Goal: Task Accomplishment & Management: Manage account settings

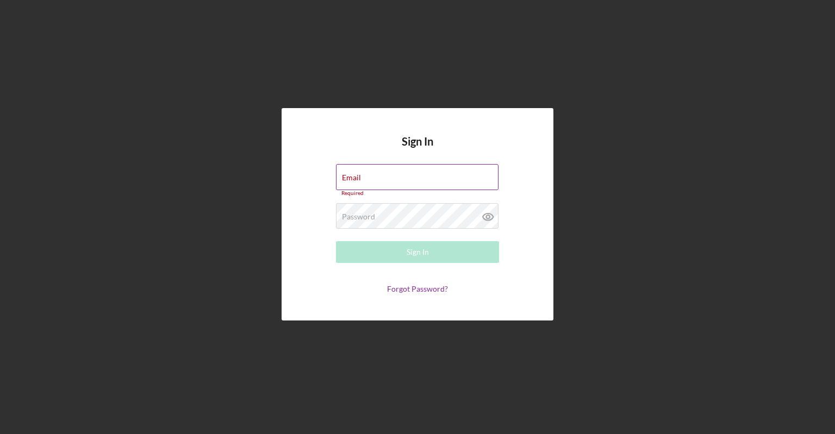
click at [393, 170] on div "Email Required" at bounding box center [417, 180] width 163 height 33
click at [390, 175] on div "Email Required" at bounding box center [417, 180] width 163 height 33
type input "[EMAIL_ADDRESS][DOMAIN_NAME]"
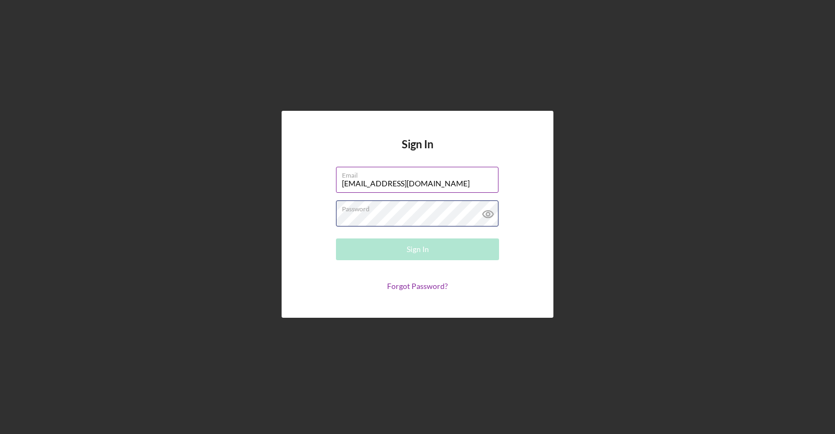
click at [389, 212] on div "Password Required" at bounding box center [417, 214] width 163 height 27
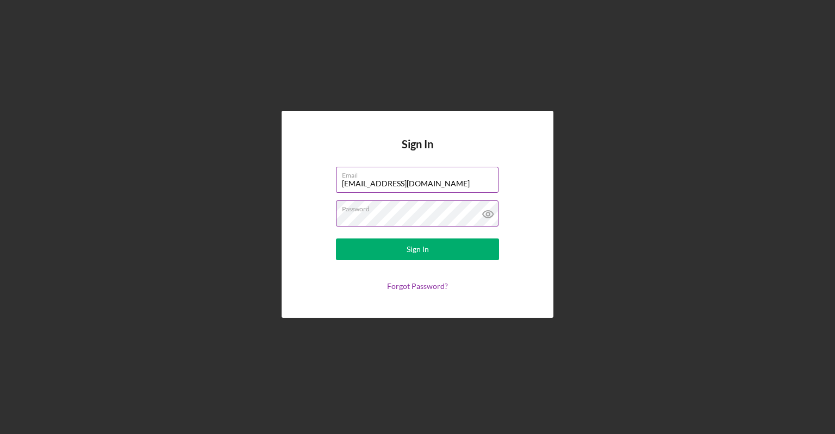
click at [489, 219] on icon at bounding box center [487, 214] width 27 height 27
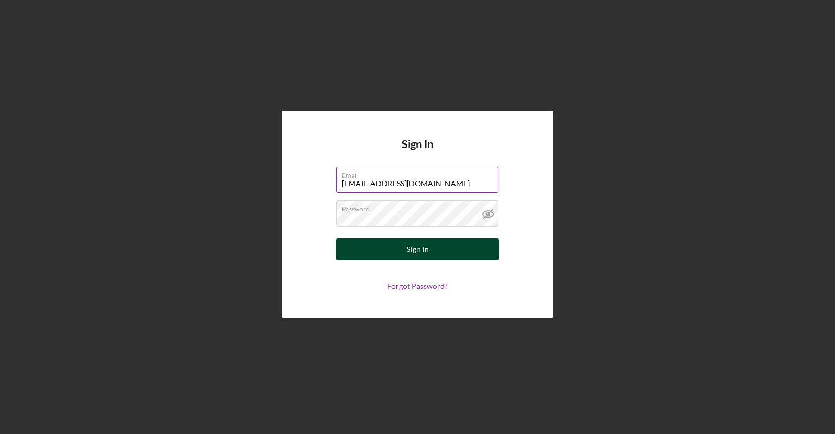
click at [426, 243] on div "Sign In" at bounding box center [417, 250] width 22 height 22
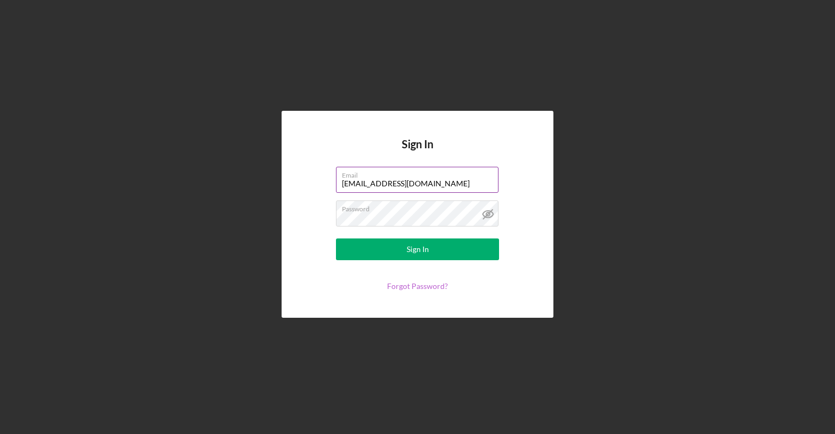
click at [393, 287] on link "Forgot Password?" at bounding box center [417, 285] width 61 height 9
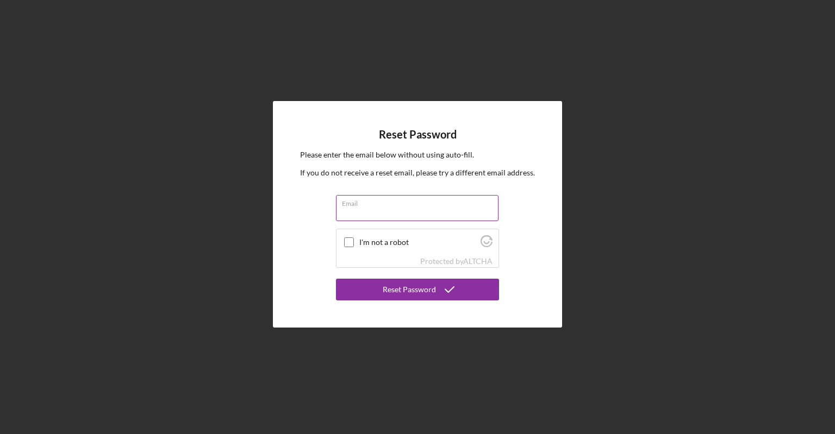
click at [390, 212] on input "Email" at bounding box center [417, 208] width 162 height 26
type input "[EMAIL_ADDRESS][DOMAIN_NAME]"
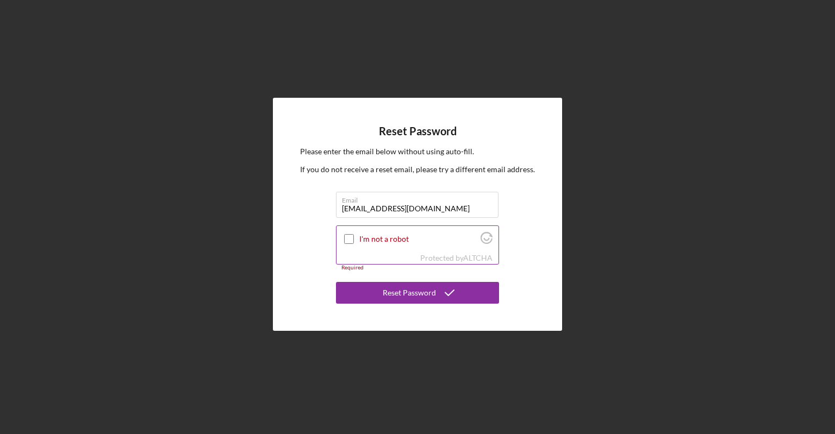
click at [347, 239] on input "I'm not a robot" at bounding box center [349, 239] width 10 height 10
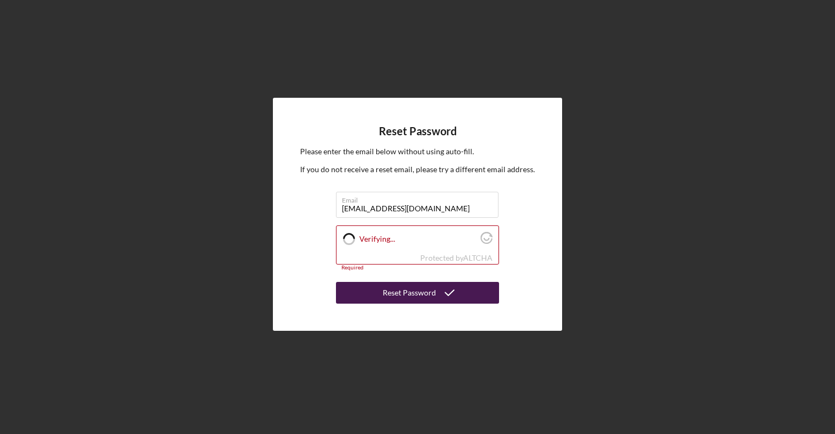
checkbox input "true"
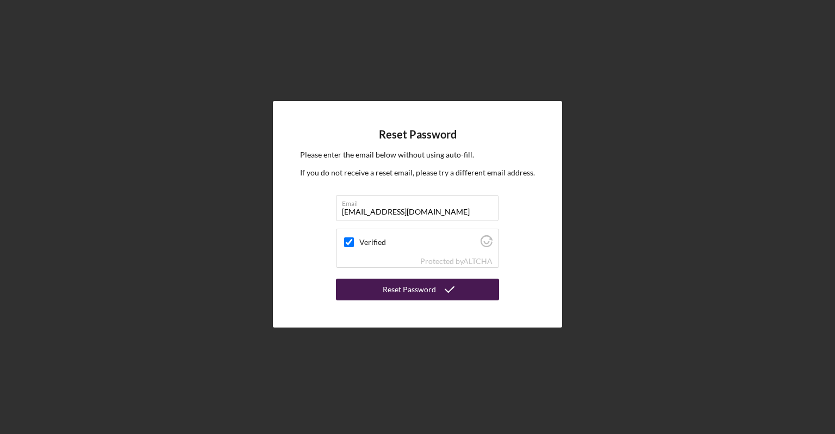
click at [369, 291] on button "Reset Password" at bounding box center [417, 290] width 163 height 22
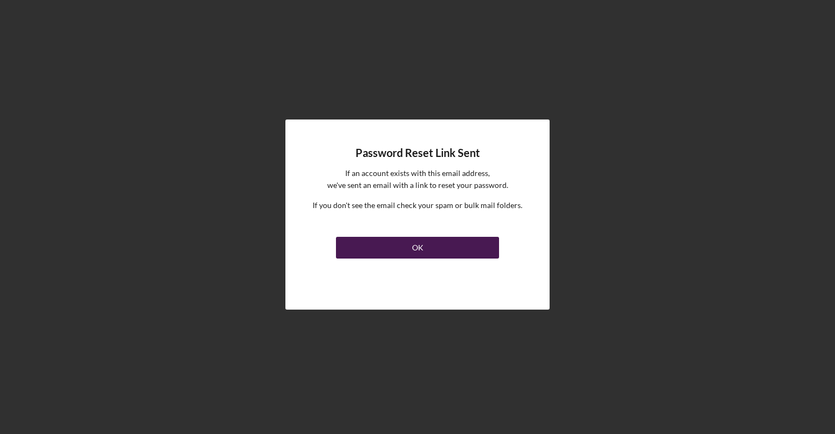
click at [425, 251] on button "OK" at bounding box center [417, 248] width 163 height 22
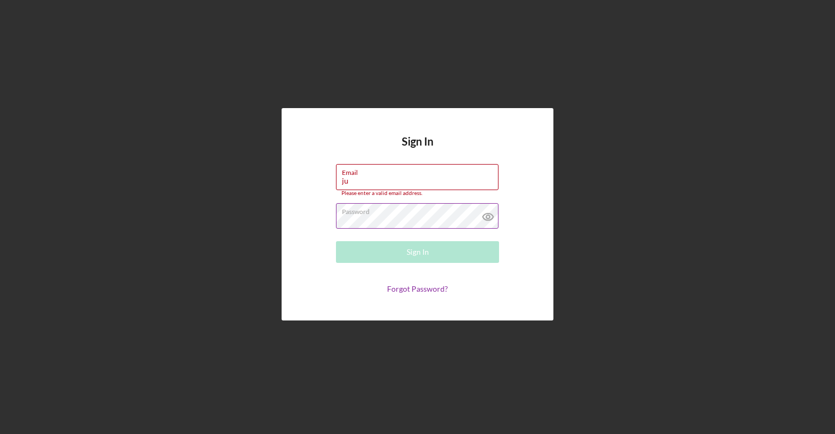
click at [366, 205] on div "Password Required" at bounding box center [417, 216] width 163 height 27
click at [374, 186] on input "ju" at bounding box center [417, 177] width 162 height 26
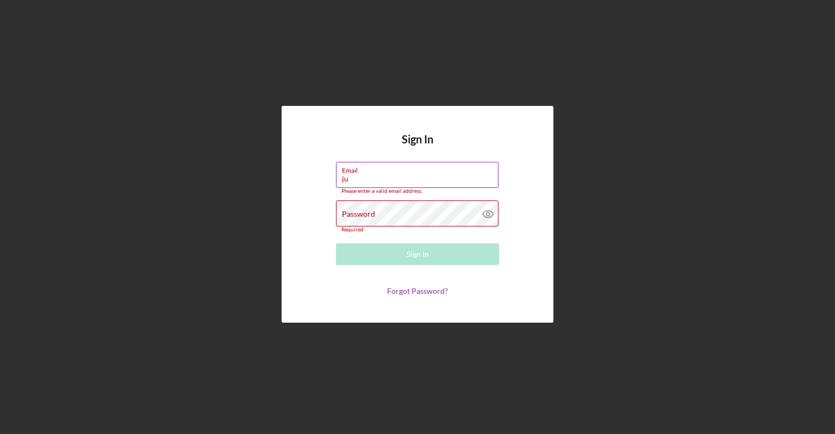
type input "[EMAIL_ADDRESS][DOMAIN_NAME]"
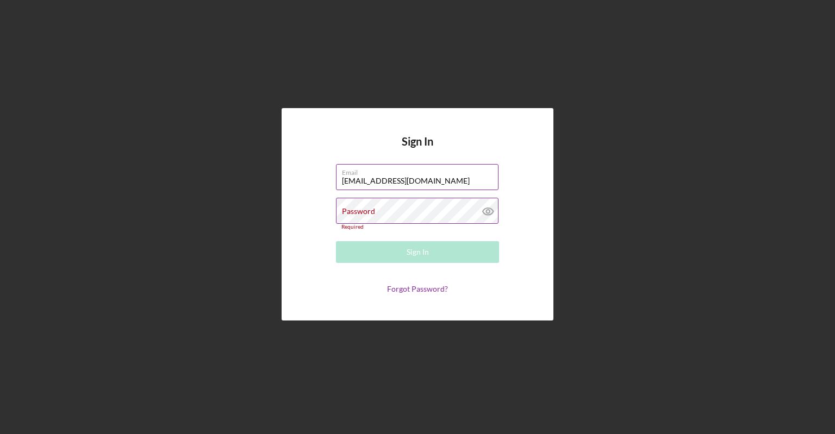
click at [372, 212] on label "Password" at bounding box center [358, 211] width 33 height 9
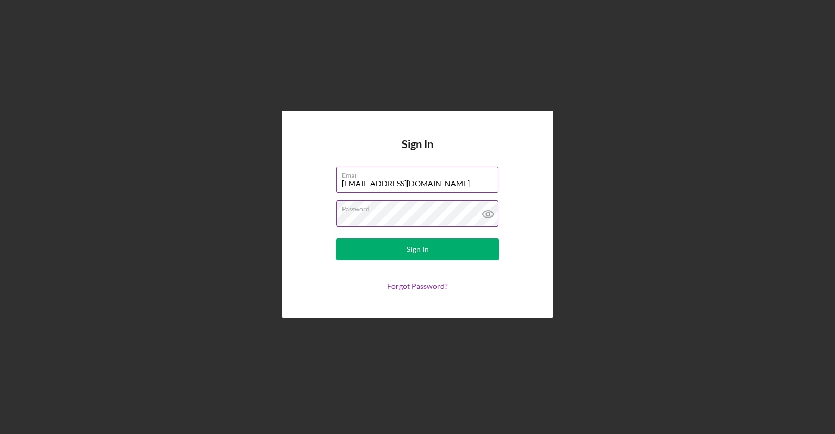
click at [487, 220] on icon at bounding box center [487, 214] width 27 height 27
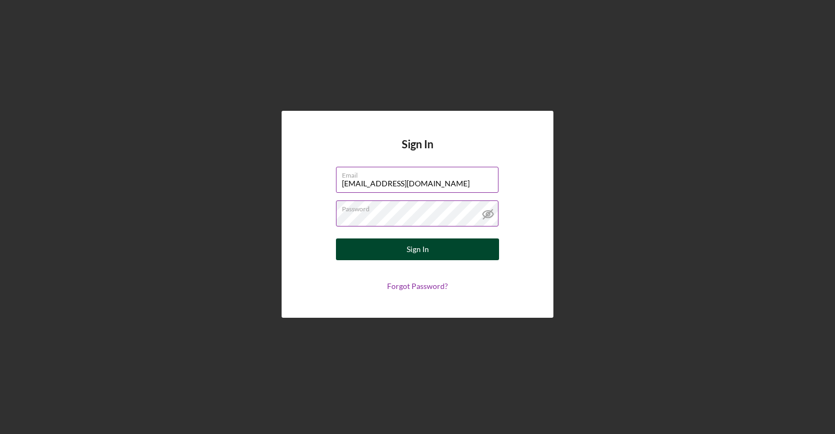
click at [385, 247] on button "Sign In" at bounding box center [417, 250] width 163 height 22
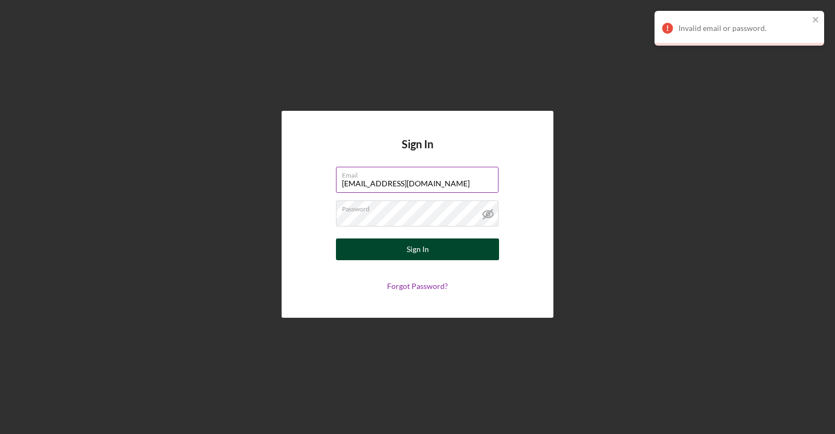
click at [415, 250] on div "Sign In" at bounding box center [417, 250] width 22 height 22
